Goal: Task Accomplishment & Management: Use online tool/utility

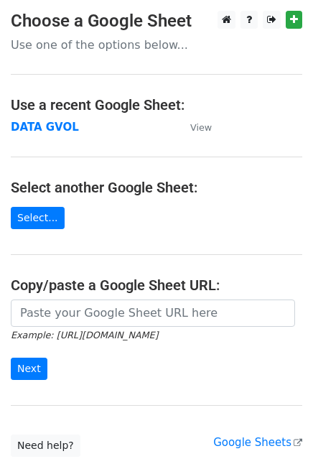
click at [40, 128] on strong "DATA GVOL" at bounding box center [45, 127] width 68 height 13
drag, startPoint x: 0, startPoint y: 0, endPoint x: 40, endPoint y: 128, distance: 133.9
click at [40, 128] on strong "DATA GVOL" at bounding box center [45, 127] width 68 height 13
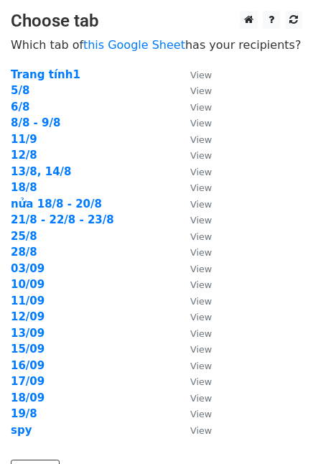
scroll to position [132, 0]
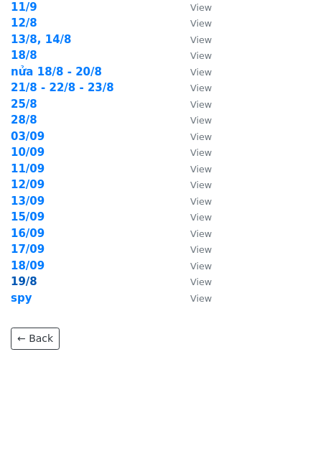
click at [25, 287] on strong "19/8" at bounding box center [24, 281] width 27 height 13
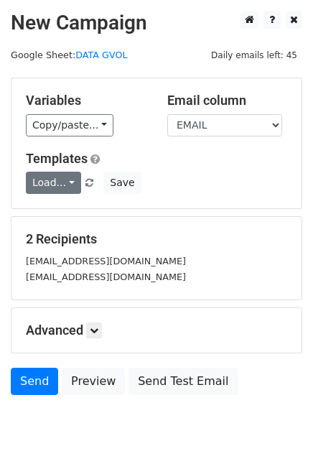
click at [52, 178] on link "Load..." at bounding box center [53, 183] width 55 height 22
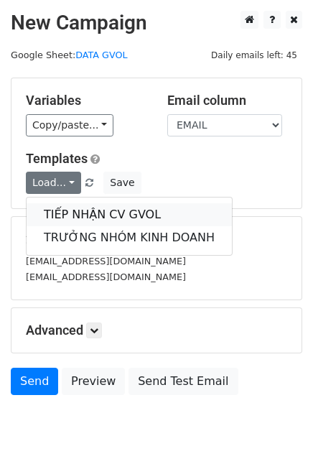
click at [75, 214] on link "TIẾP NHẬN CV GVOL" at bounding box center [130, 214] width 206 height 23
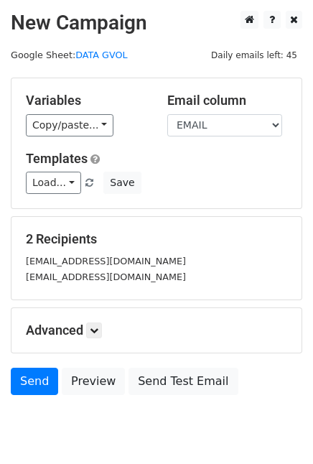
scroll to position [51, 0]
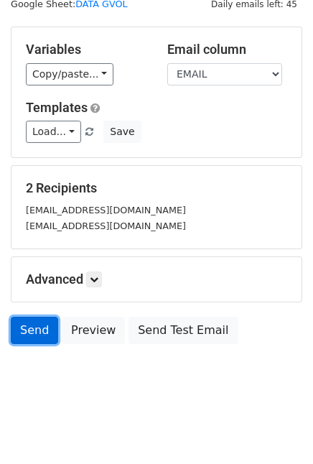
click at [24, 320] on link "Send" at bounding box center [34, 330] width 47 height 27
